Goal: Information Seeking & Learning: Learn about a topic

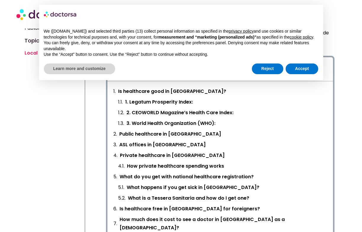
scroll to position [193, 0]
click at [270, 74] on button "Reject" at bounding box center [267, 68] width 31 height 11
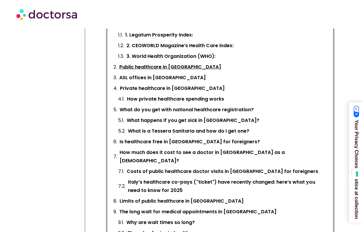
click at [149, 66] on link "Public healthcare in [GEOGRAPHIC_DATA]" at bounding box center [170, 67] width 102 height 8
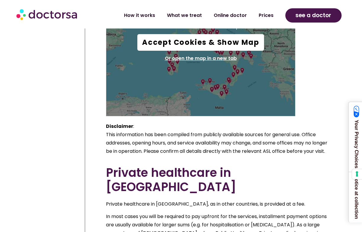
scroll to position [1631, 0]
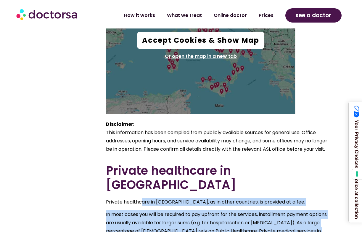
drag, startPoint x: 140, startPoint y: 97, endPoint x: 161, endPoint y: 155, distance: 62.1
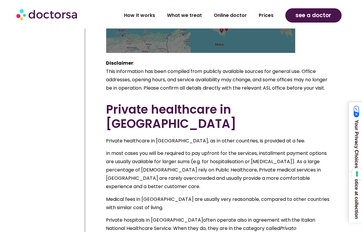
scroll to position [1692, 0]
drag, startPoint x: 155, startPoint y: 154, endPoint x: 189, endPoint y: 169, distance: 36.9
drag, startPoint x: 182, startPoint y: 163, endPoint x: 216, endPoint y: 171, distance: 35.1
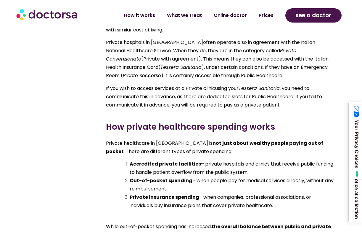
scroll to position [1871, 0]
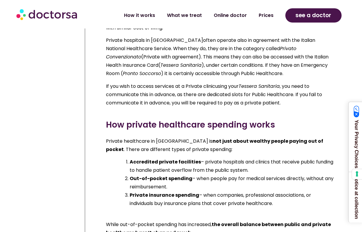
drag, startPoint x: 204, startPoint y: 134, endPoint x: 208, endPoint y: 149, distance: 15.5
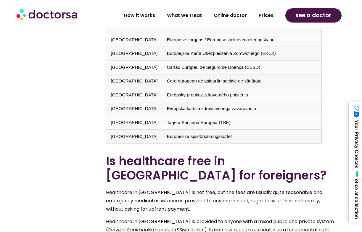
scroll to position [3117, 0]
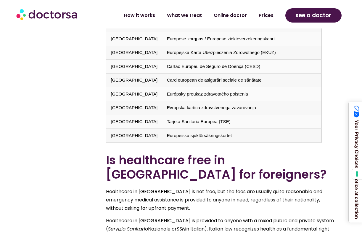
drag, startPoint x: 210, startPoint y: 104, endPoint x: 219, endPoint y: 112, distance: 11.9
drag, startPoint x: 207, startPoint y: 143, endPoint x: 219, endPoint y: 159, distance: 19.8
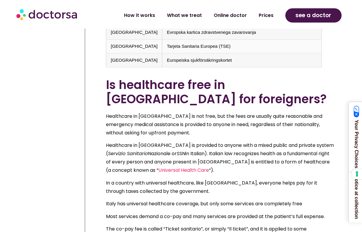
scroll to position [3201, 0]
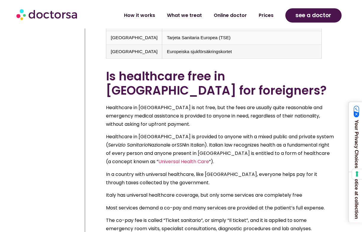
drag, startPoint x: 225, startPoint y: 138, endPoint x: 199, endPoint y: 124, distance: 29.8
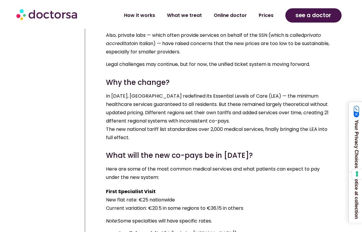
scroll to position [4512, 0]
drag, startPoint x: 187, startPoint y: 141, endPoint x: 243, endPoint y: 157, distance: 58.6
drag, startPoint x: 251, startPoint y: 156, endPoint x: 298, endPoint y: 160, distance: 46.7
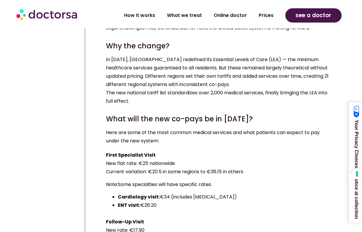
scroll to position [4551, 0]
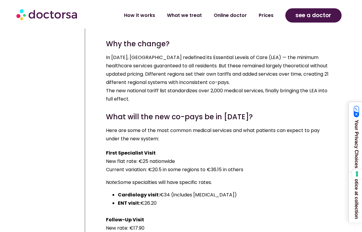
drag, startPoint x: 208, startPoint y: 132, endPoint x: 277, endPoint y: 143, distance: 70.2
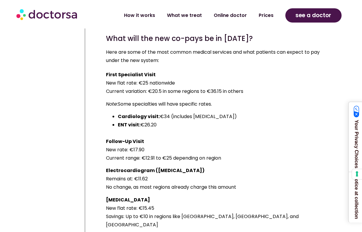
scroll to position [4630, 0]
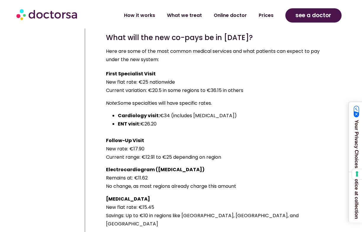
drag, startPoint x: 246, startPoint y: 99, endPoint x: 270, endPoint y: 159, distance: 65.5
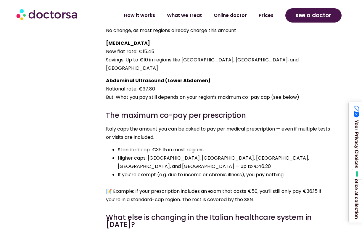
scroll to position [4881, 0]
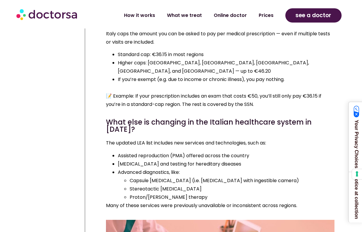
drag, startPoint x: 215, startPoint y: 83, endPoint x: 276, endPoint y: 101, distance: 63.2
drag, startPoint x: 276, startPoint y: 101, endPoint x: 194, endPoint y: 83, distance: 83.8
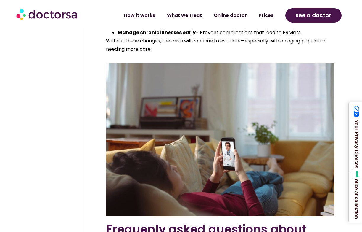
scroll to position [9180, 0]
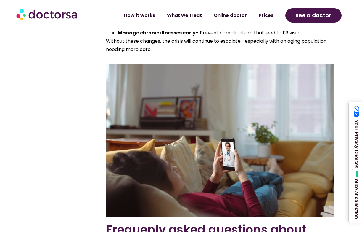
drag, startPoint x: 163, startPoint y: 174, endPoint x: 188, endPoint y: 178, distance: 24.5
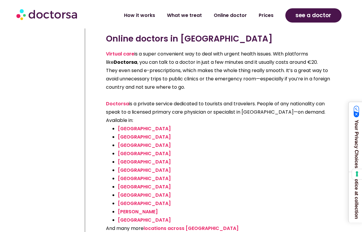
scroll to position [9405, 0]
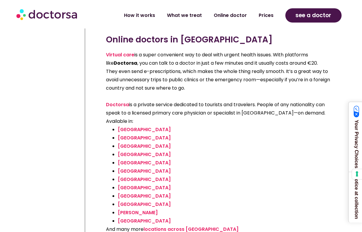
drag, startPoint x: 164, startPoint y: 151, endPoint x: 206, endPoint y: 161, distance: 42.8
drag, startPoint x: 184, startPoint y: 158, endPoint x: 245, endPoint y: 157, distance: 61.3
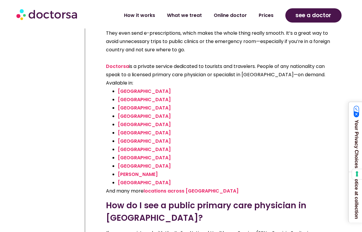
scroll to position [9447, 0]
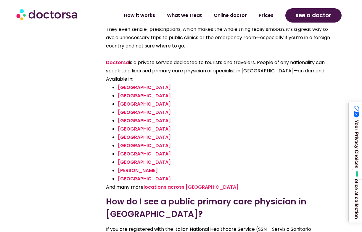
drag, startPoint x: 229, startPoint y: 159, endPoint x: 235, endPoint y: 175, distance: 16.4
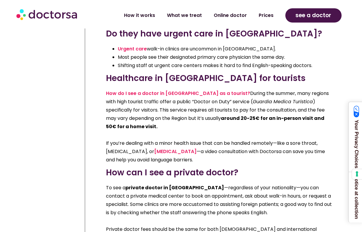
scroll to position [10247, 0]
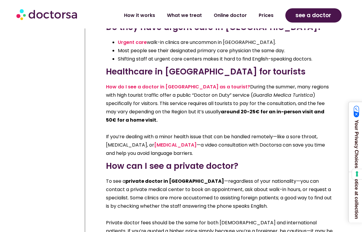
drag, startPoint x: 253, startPoint y: 118, endPoint x: 255, endPoint y: 136, distance: 18.2
drag, startPoint x: 125, startPoint y: 152, endPoint x: 137, endPoint y: 174, distance: 24.9
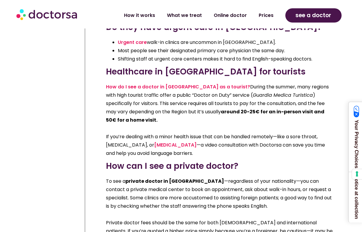
drag, startPoint x: 138, startPoint y: 174, endPoint x: 108, endPoint y: 150, distance: 38.3
drag, startPoint x: 108, startPoint y: 150, endPoint x: 139, endPoint y: 177, distance: 40.9
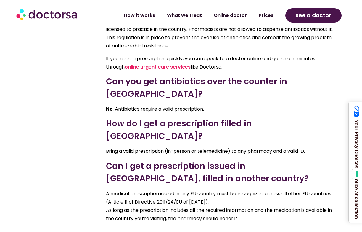
scroll to position [10611, 0]
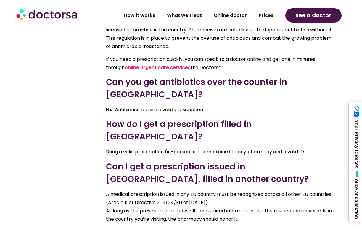
drag, startPoint x: 158, startPoint y: 135, endPoint x: 194, endPoint y: 144, distance: 37.2
drag, startPoint x: 163, startPoint y: 157, endPoint x: 189, endPoint y: 167, distance: 27.3
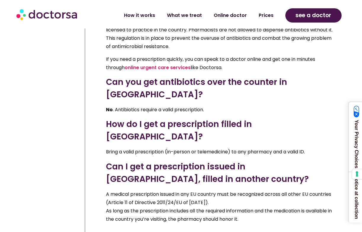
drag, startPoint x: 189, startPoint y: 164, endPoint x: 142, endPoint y: 159, distance: 47.3
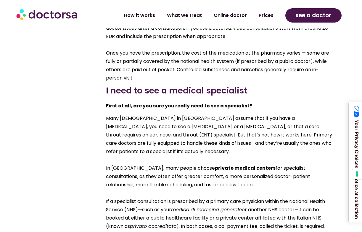
scroll to position [10892, 0]
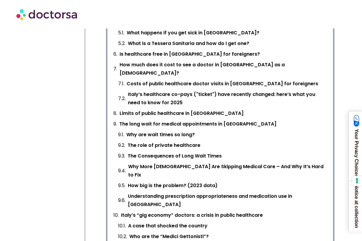
scroll to position [352, 0]
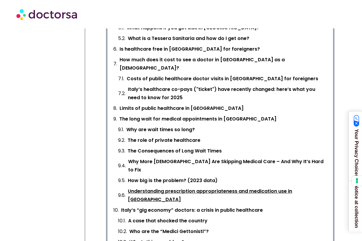
click at [168, 187] on link "Understanding prescription appropriateness and medication use in [GEOGRAPHIC_DA…" at bounding box center [227, 195] width 199 height 17
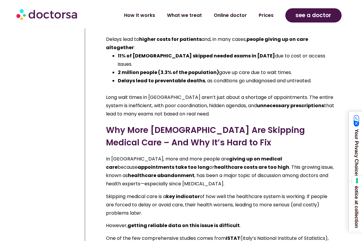
scroll to position [6114, 0]
drag, startPoint x: 174, startPoint y: 59, endPoint x: 243, endPoint y: 91, distance: 76.1
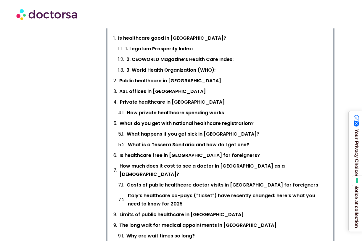
scroll to position [246, 0]
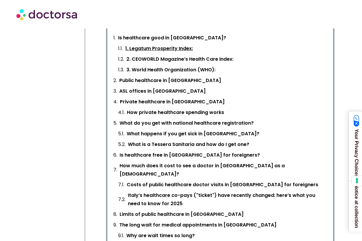
click at [173, 44] on link "1. Legatum Prosperity Index:" at bounding box center [159, 48] width 68 height 8
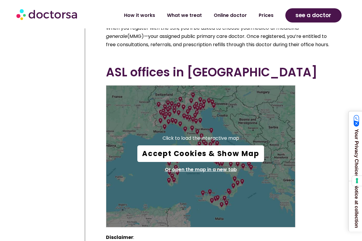
scroll to position [1543, 0]
